Goal: Task Accomplishment & Management: Use online tool/utility

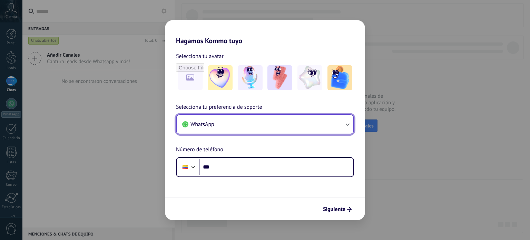
click at [309, 126] on button "WhatsApp" at bounding box center [265, 124] width 177 height 19
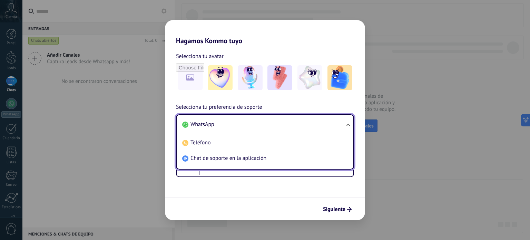
click at [273, 157] on li "Chat de soporte en la aplicación" at bounding box center [263, 158] width 168 height 16
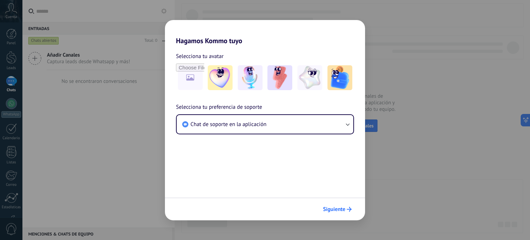
click at [333, 209] on span "Siguiente" at bounding box center [334, 209] width 22 height 5
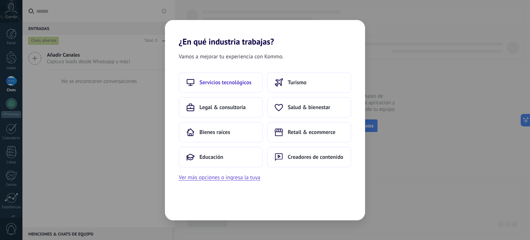
click at [224, 80] on span "Servicios tecnológicos" at bounding box center [225, 82] width 52 height 7
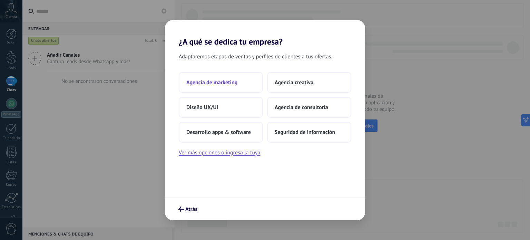
click at [226, 82] on span "Agencia de marketing" at bounding box center [211, 82] width 51 height 7
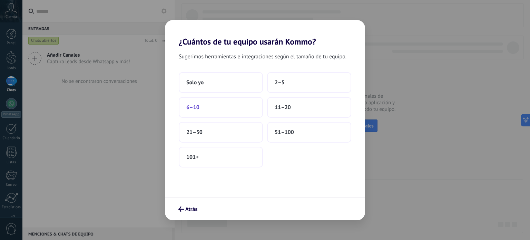
click at [231, 103] on button "6–10" at bounding box center [221, 107] width 84 height 21
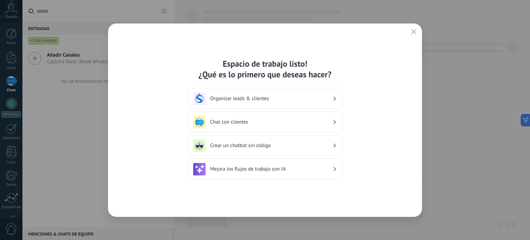
click at [414, 33] on icon "button" at bounding box center [414, 32] width 6 height 6
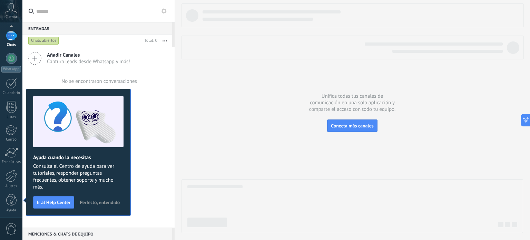
scroll to position [47, 0]
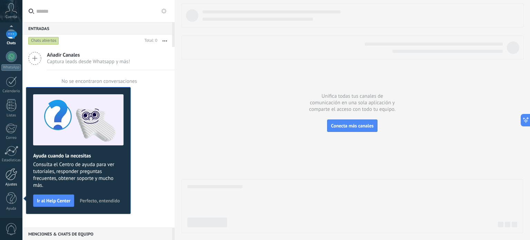
click at [10, 176] on div at bounding box center [12, 174] width 12 height 12
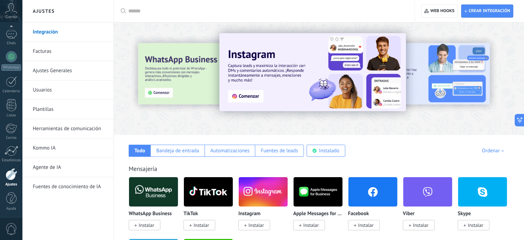
click at [157, 195] on img at bounding box center [153, 191] width 49 height 33
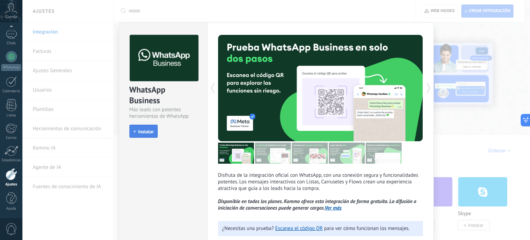
click at [146, 131] on span "Instalar" at bounding box center [146, 131] width 16 height 5
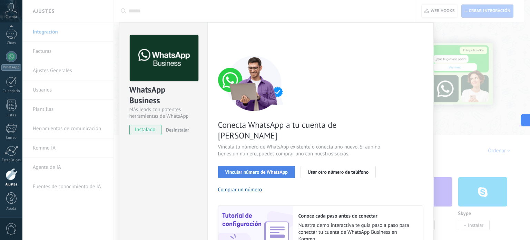
click at [266, 169] on span "Vincular número de WhatsApp" at bounding box center [256, 171] width 62 height 5
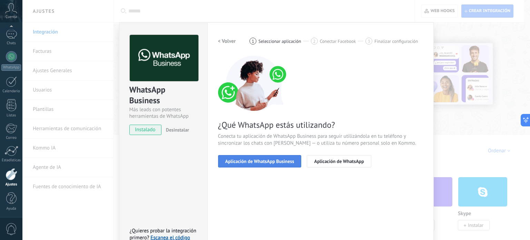
click at [264, 161] on span "Aplicación de WhatsApp Business" at bounding box center [259, 161] width 69 height 5
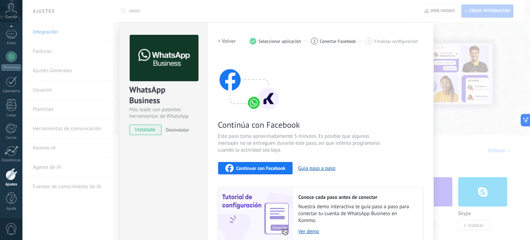
click at [264, 166] on span "Continuar con Facebook" at bounding box center [260, 168] width 49 height 5
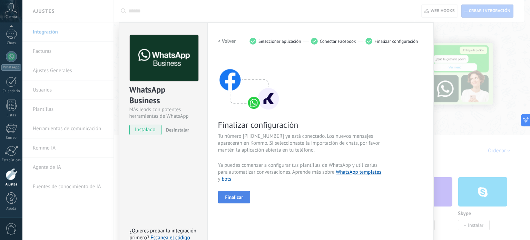
click at [238, 195] on span "Finalizar" at bounding box center [234, 197] width 18 height 5
